Goal: Task Accomplishment & Management: Manage account settings

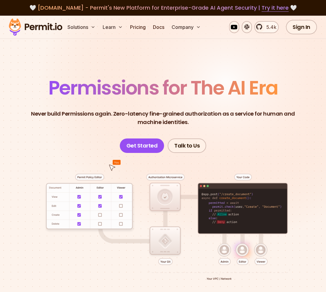
drag, startPoint x: 296, startPoint y: 27, endPoint x: 285, endPoint y: 23, distance: 11.9
click at [296, 27] on link "Sign In" at bounding box center [301, 27] width 31 height 14
click at [296, 31] on link "Sign In" at bounding box center [301, 27] width 31 height 14
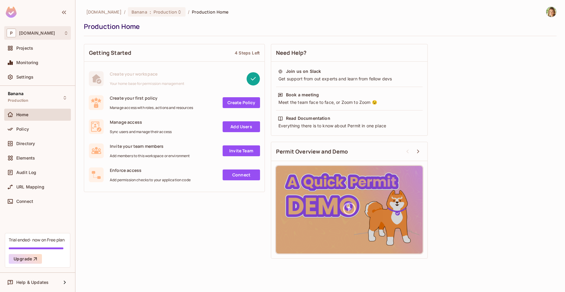
click at [39, 34] on div "P [DOMAIN_NAME]" at bounding box center [38, 33] width 62 height 9
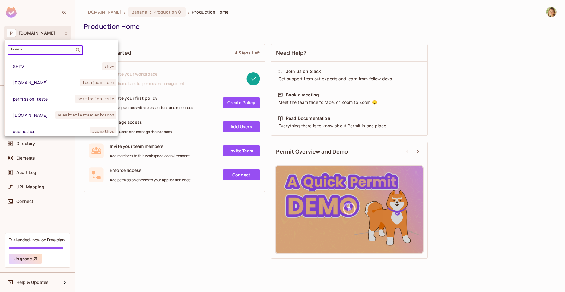
click at [37, 50] on input "text" at bounding box center [40, 50] width 63 height 6
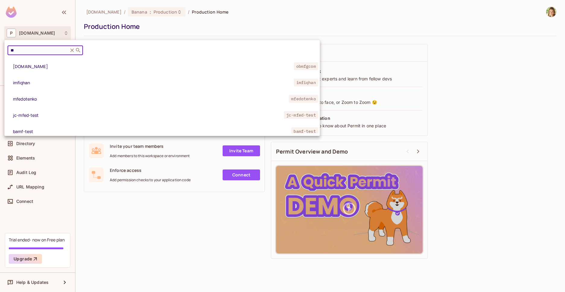
type input "*"
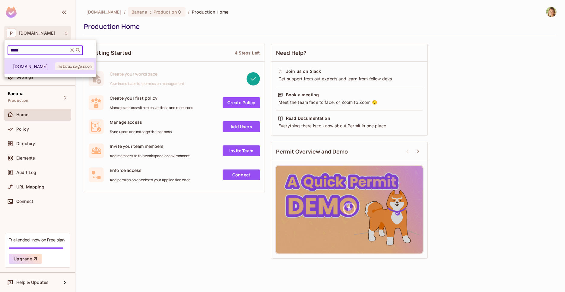
type input "*****"
click at [47, 64] on span "msfourrager.com" at bounding box center [34, 67] width 42 height 6
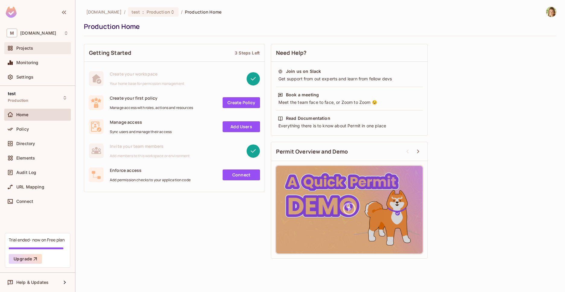
click at [30, 49] on span "Projects" at bounding box center [24, 48] width 17 height 5
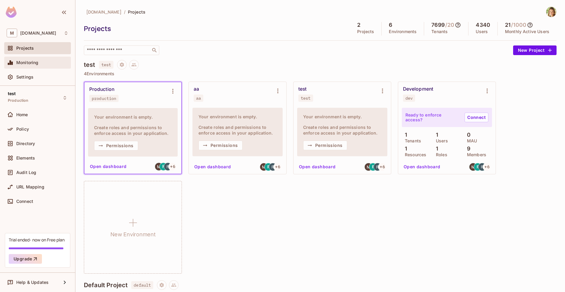
click at [30, 66] on div "Monitoring" at bounding box center [38, 62] width 62 height 7
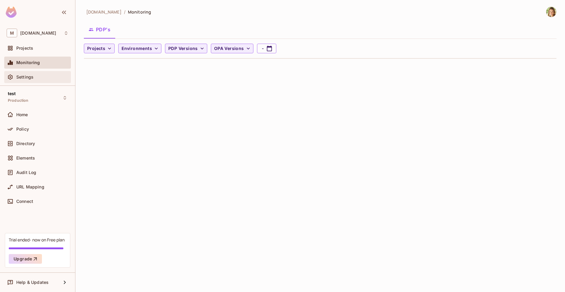
click at [30, 80] on div "Settings" at bounding box center [38, 77] width 62 height 7
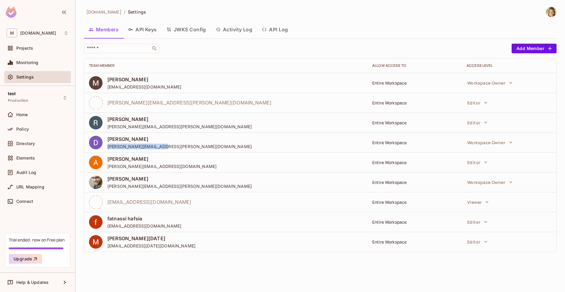
drag, startPoint x: 166, startPoint y: 147, endPoint x: 108, endPoint y: 146, distance: 58.5
click at [108, 146] on div "Danny Ouellet danny.ouellet@tlmgo.com" at bounding box center [225, 143] width 273 height 14
copy span "danny.ouellet@tlmgo.com"
click at [141, 168] on span "alexandre.giroux@tlmgo.com" at bounding box center [161, 167] width 109 height 6
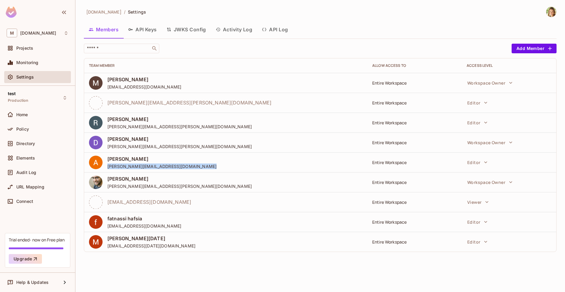
click at [141, 168] on span "alexandre.giroux@tlmgo.com" at bounding box center [161, 167] width 109 height 6
copy span "alexandre.giroux@tlmgo.com"
click at [120, 187] on span "jules.robichaud@tlmgo.com" at bounding box center [179, 187] width 144 height 6
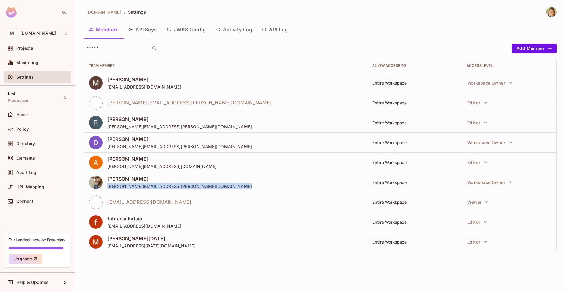
click at [120, 187] on span "jules.robichaud@tlmgo.com" at bounding box center [179, 187] width 144 height 6
copy span "jules.robichaud@tlmgo.com"
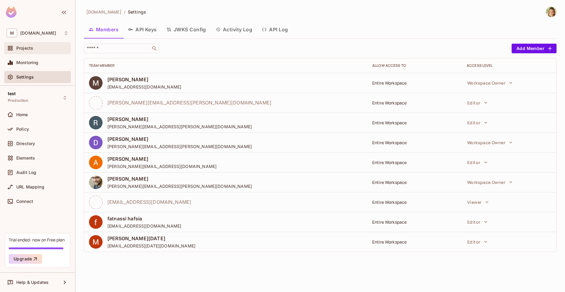
click at [28, 49] on span "Projects" at bounding box center [24, 48] width 17 height 5
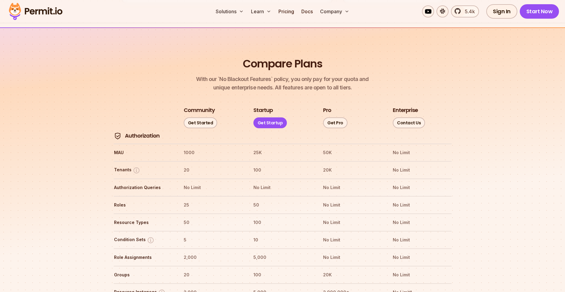
scroll to position [679, 0]
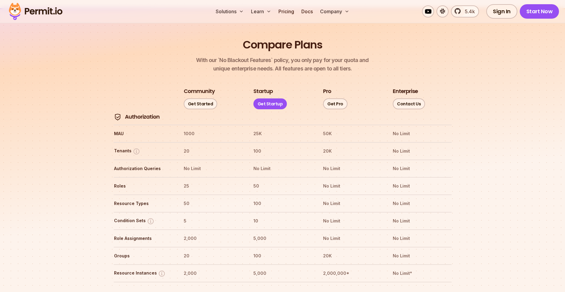
scroll to position [679, 0]
